Goal: Task Accomplishment & Management: Manage account settings

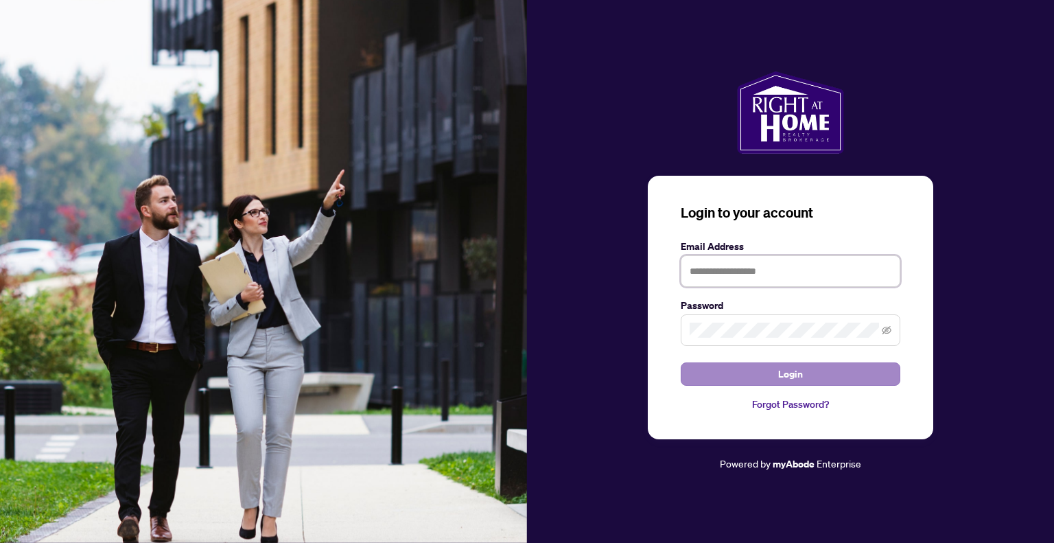
type input "**********"
click at [741, 376] on button "Login" at bounding box center [790, 373] width 220 height 23
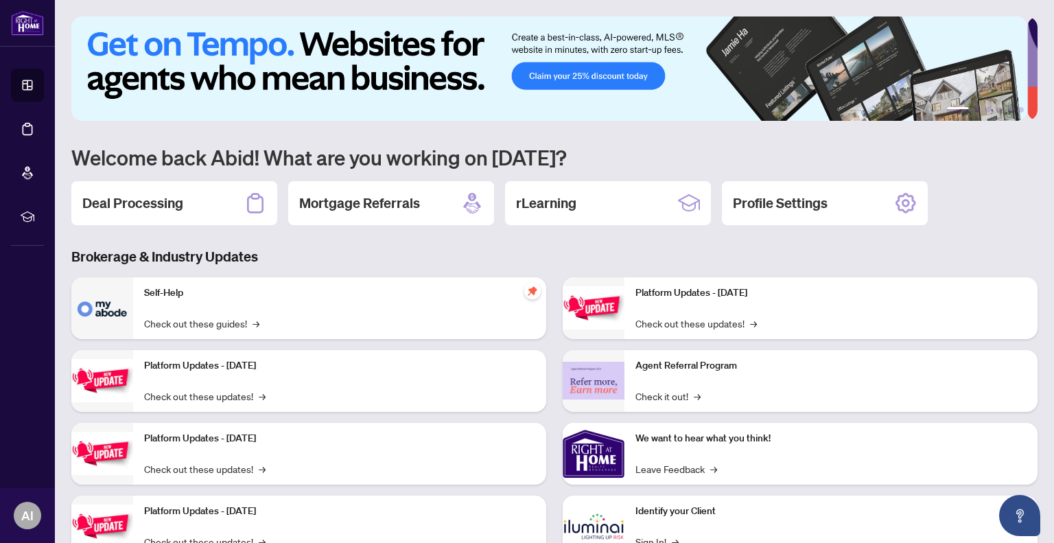
click at [130, 200] on h2 "Deal Processing" at bounding box center [132, 202] width 101 height 19
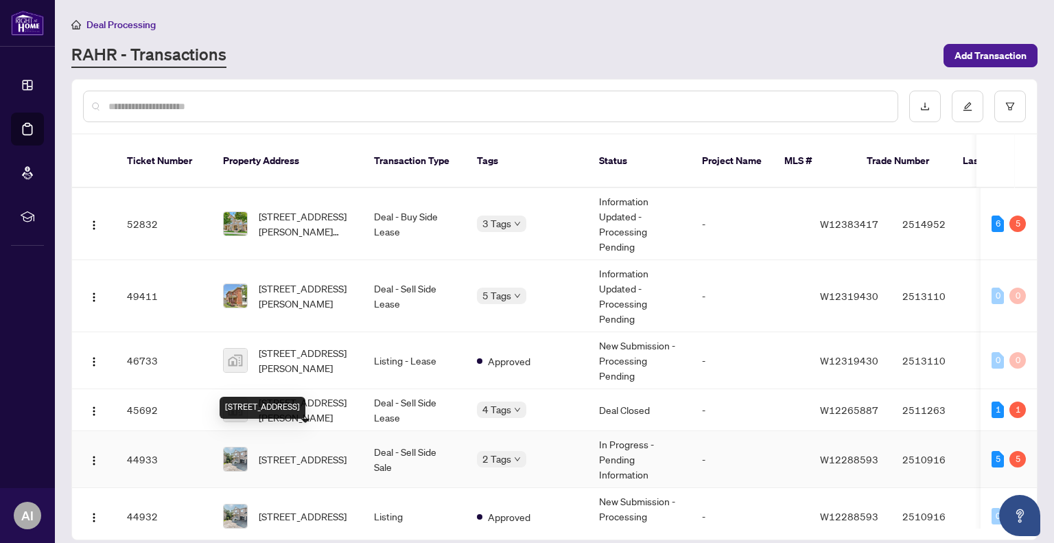
click at [296, 451] on span "[STREET_ADDRESS]" at bounding box center [303, 458] width 88 height 15
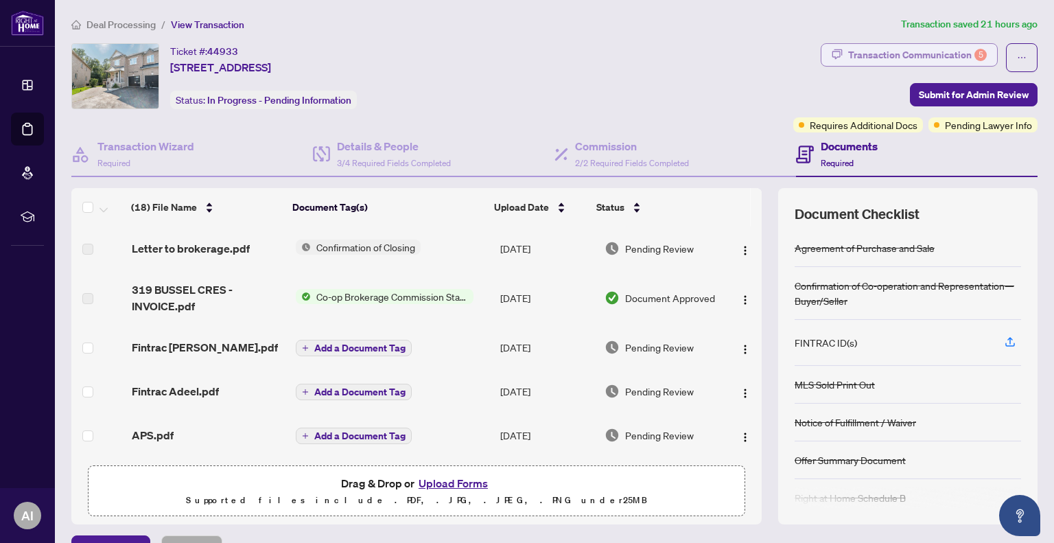
click at [875, 51] on div "Transaction Communication 5" at bounding box center [917, 55] width 139 height 22
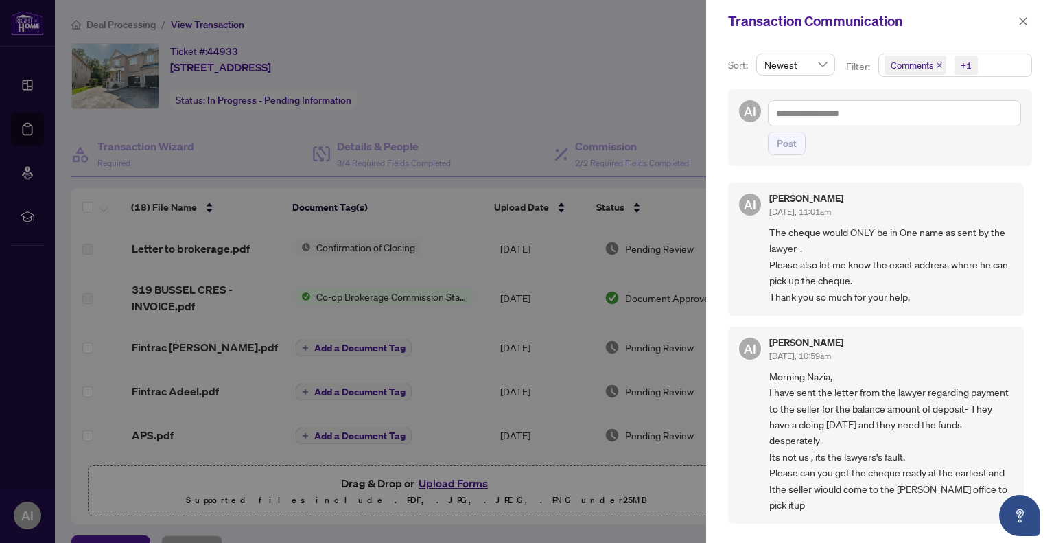
click at [569, 59] on div at bounding box center [527, 271] width 1054 height 543
click at [1021, 21] on icon "close" at bounding box center [1023, 21] width 10 height 10
